Goal: Information Seeking & Learning: Check status

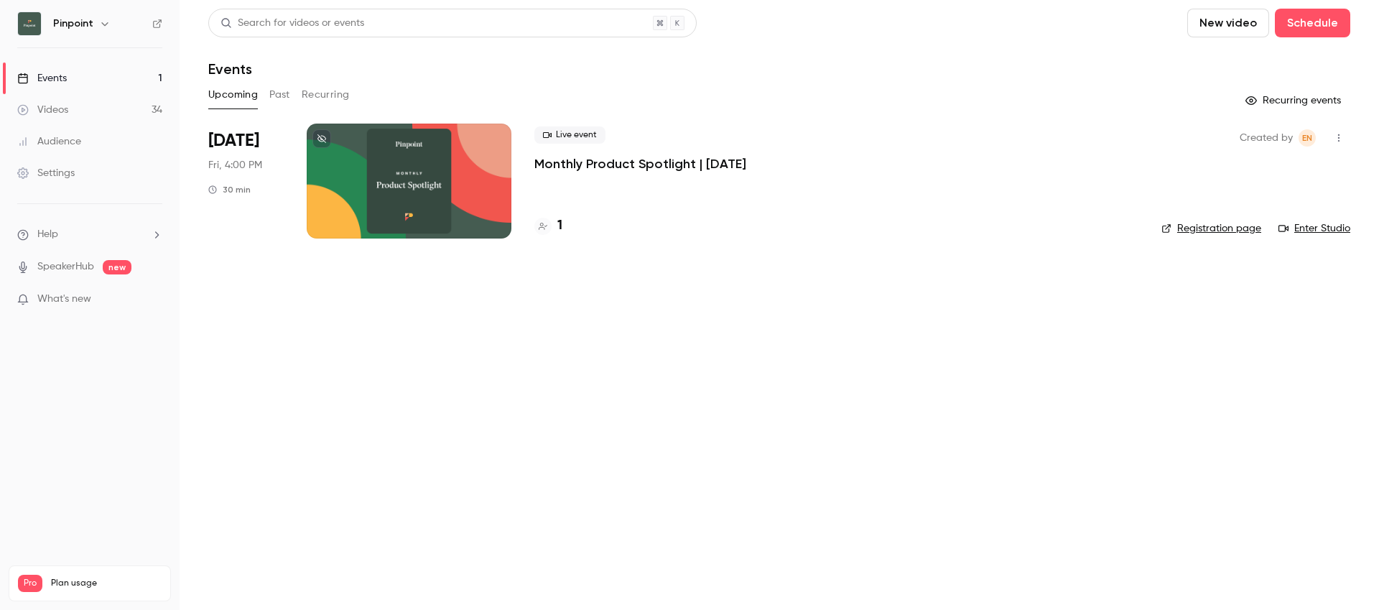
click at [66, 78] on div "Events" at bounding box center [42, 78] width 50 height 14
